Goal: Task Accomplishment & Management: Use online tool/utility

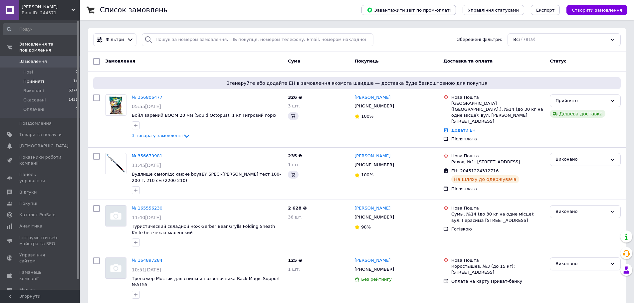
click at [54, 77] on li "Прийняті 14" at bounding box center [41, 81] width 82 height 9
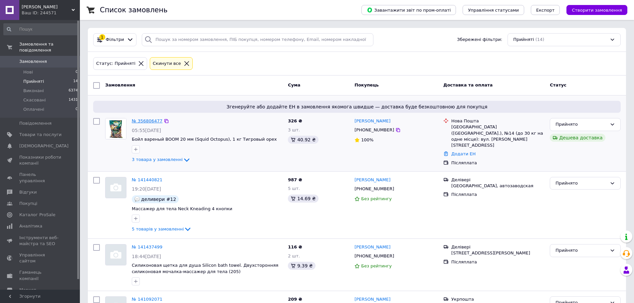
click at [152, 121] on link "№ 356806477" at bounding box center [147, 121] width 31 height 5
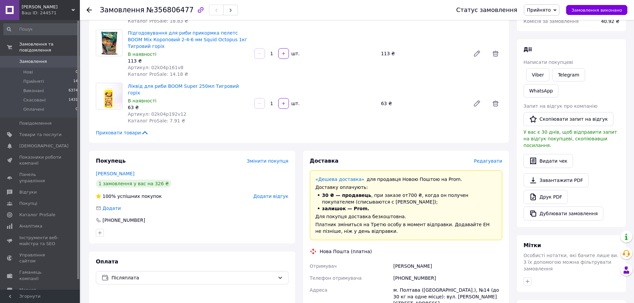
scroll to position [133, 0]
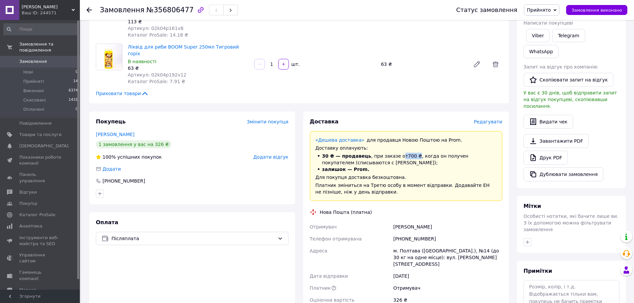
drag, startPoint x: 393, startPoint y: 144, endPoint x: 407, endPoint y: 143, distance: 14.3
click at [407, 153] on li "30 ₴ — продавець , при заказе от 700 ₴ , когда он получен покупателем (списываю…" at bounding box center [406, 159] width 181 height 13
click at [387, 153] on li "30 ₴ — продавець , при заказе от 700 ₴ , когда он получен покупателем (списываю…" at bounding box center [406, 159] width 181 height 13
drag, startPoint x: 322, startPoint y: 143, endPoint x: 365, endPoint y: 143, distance: 43.6
click at [365, 153] on li "30 ₴ — продавець , при заказе от 700 ₴ , когда он получен покупателем (списываю…" at bounding box center [406, 159] width 181 height 13
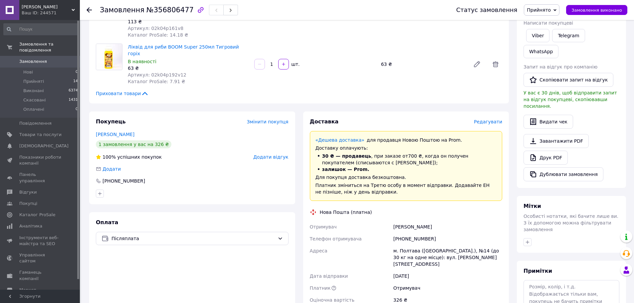
click at [354, 153] on li "30 ₴ — продавець , при заказе от 700 ₴ , когда он получен покупателем (списываю…" at bounding box center [406, 159] width 181 height 13
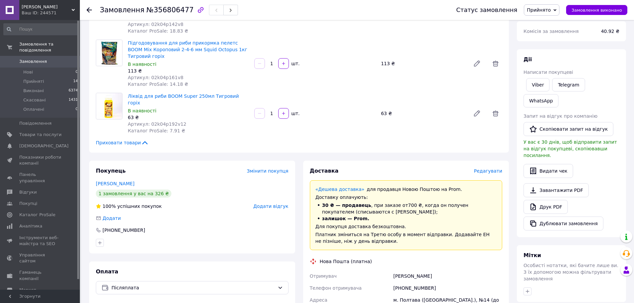
scroll to position [67, 0]
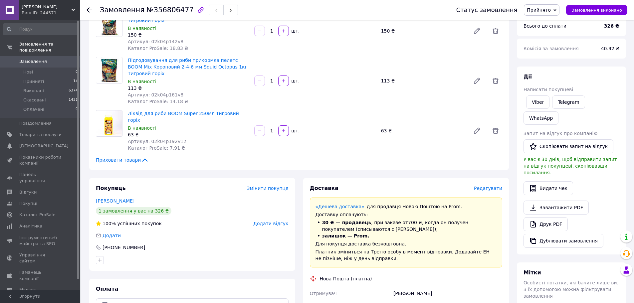
click at [36, 12] on div "Ваш ID: 244571" at bounding box center [51, 13] width 58 height 6
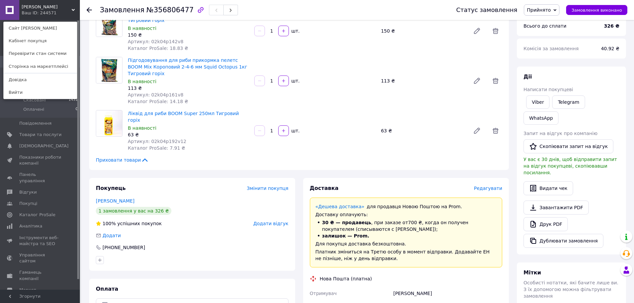
click at [33, 30] on link "Сайт [PERSON_NAME]" at bounding box center [40, 28] width 73 height 13
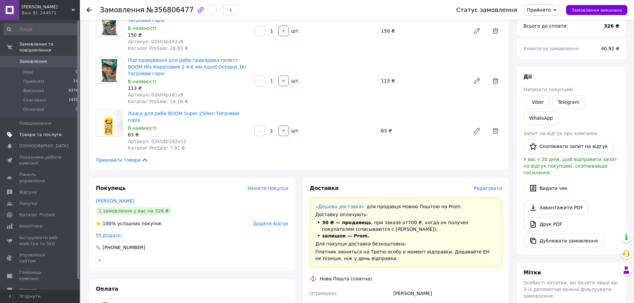
click at [36, 132] on span "Товари та послуги" at bounding box center [40, 135] width 42 height 6
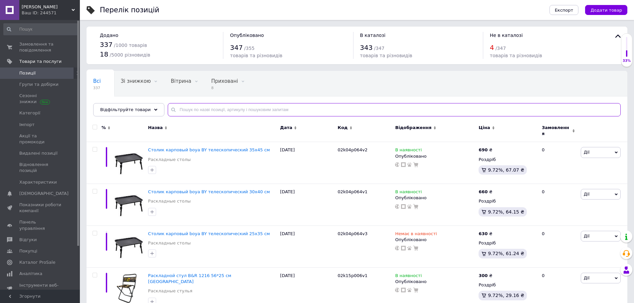
click at [221, 107] on input "text" at bounding box center [394, 109] width 453 height 13
paste input "02k04p157v1"
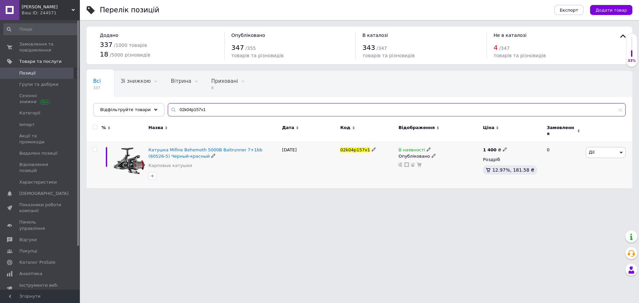
type input "02k04p157v1"
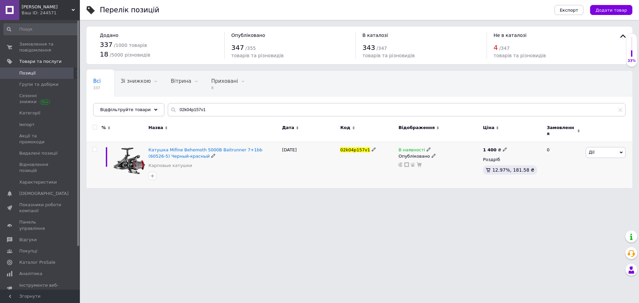
click at [503, 147] on icon at bounding box center [505, 149] width 4 height 4
click at [526, 140] on input "1400" at bounding box center [535, 142] width 51 height 13
type input "900"
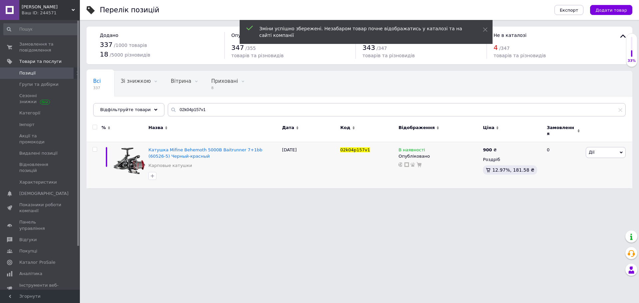
click at [329, 195] on html "[PERSON_NAME] Ваш ID: 244571 Сайт [PERSON_NAME] Кабінет покупця Перевірити стан…" at bounding box center [319, 97] width 639 height 195
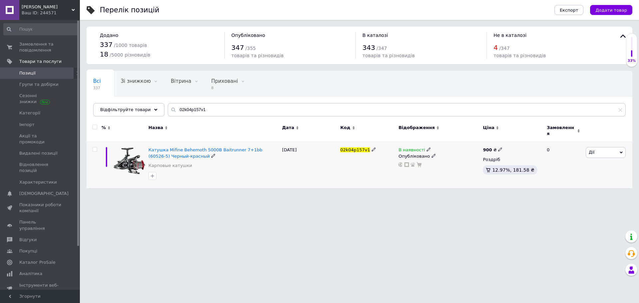
click at [353, 147] on span "02k04p157v1" at bounding box center [355, 149] width 30 height 5
copy span "02k04p157v1"
click at [606, 150] on span "Дії" at bounding box center [606, 152] width 40 height 11
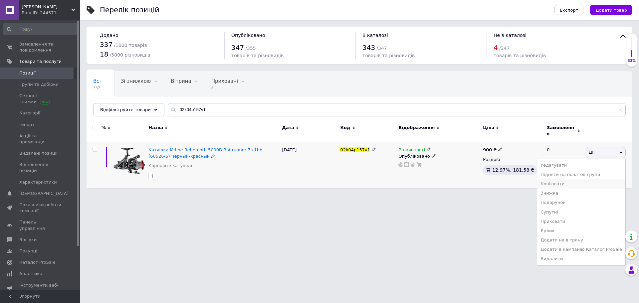
click at [575, 181] on li "Копіювати" at bounding box center [581, 183] width 88 height 9
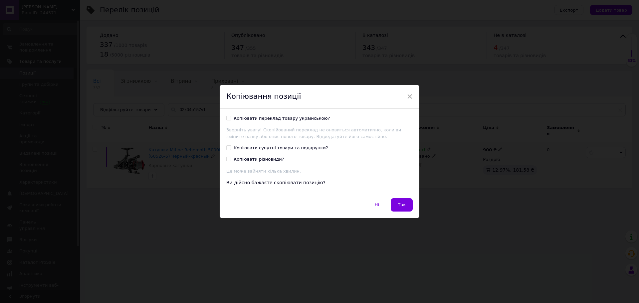
click at [265, 119] on div "Копіювати переклад товару українською?" at bounding box center [282, 119] width 97 height 6
click at [231, 119] on input "Копіювати переклад товару українською?" at bounding box center [228, 118] width 4 height 4
checkbox input "true"
click at [407, 205] on button "Так" at bounding box center [402, 204] width 22 height 13
